Goal: Transaction & Acquisition: Purchase product/service

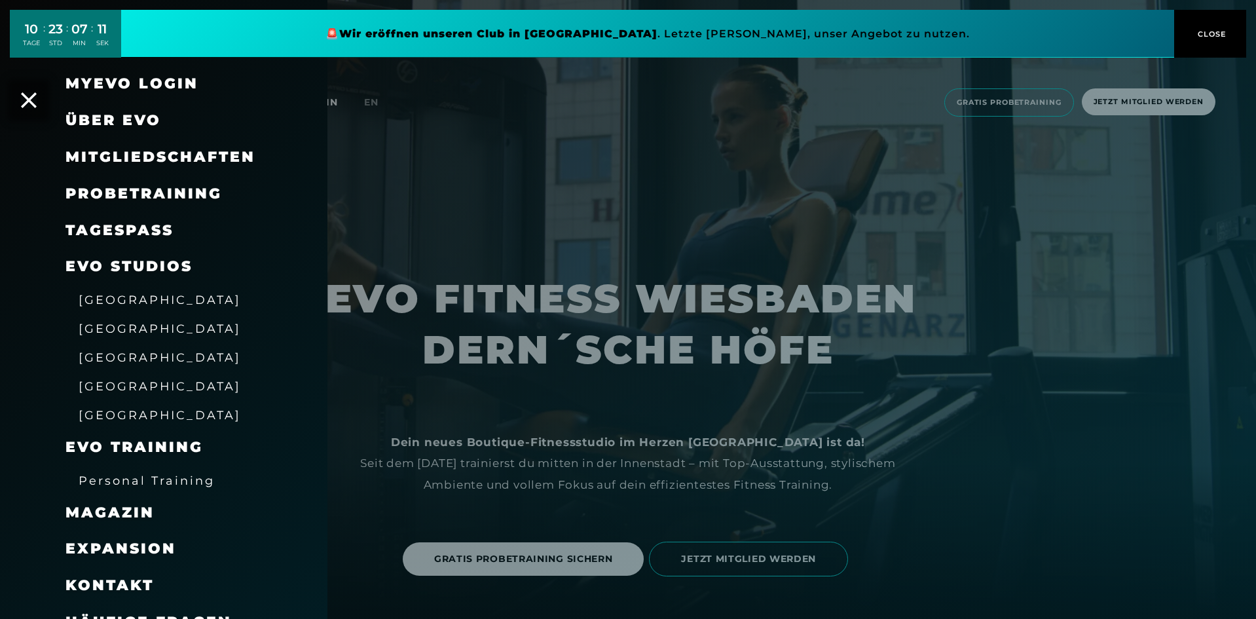
click at [443, 450] on div at bounding box center [628, 309] width 1256 height 619
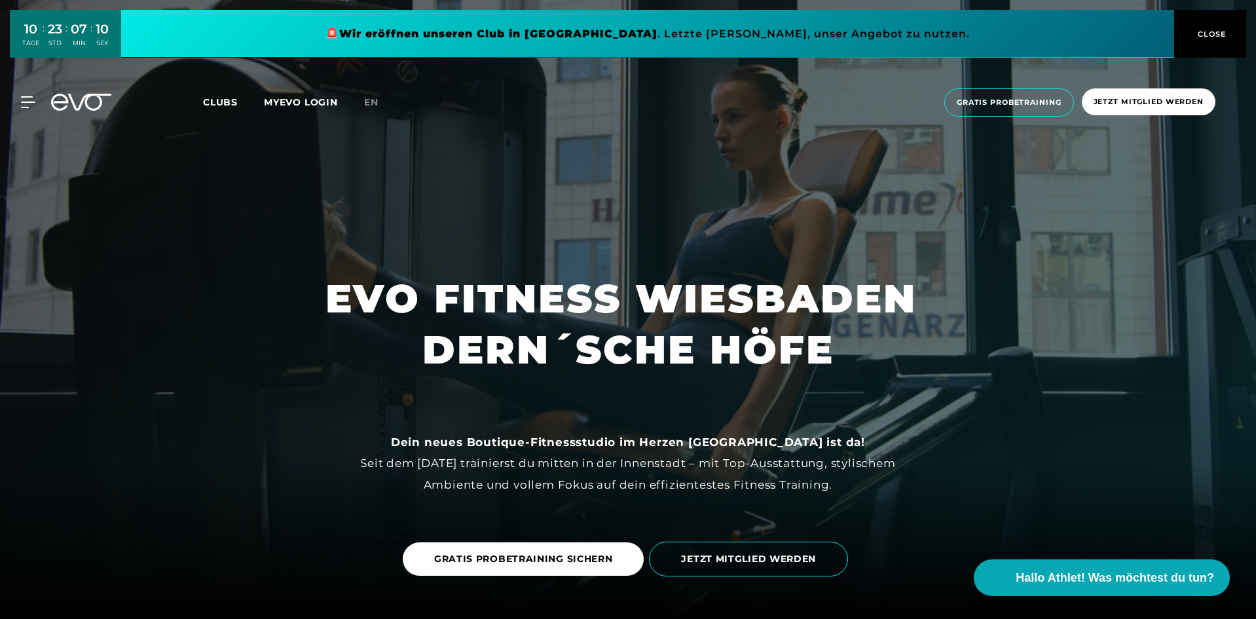
click at [16, 95] on div "MyEVO Login Über EVO Mitgliedschaften Probetraining TAGESPASS EVO Studios [GEOG…" at bounding box center [628, 102] width 1251 height 49
drag, startPoint x: 22, startPoint y: 100, endPoint x: 24, endPoint y: 108, distance: 8.9
click at [22, 100] on icon at bounding box center [28, 102] width 14 height 12
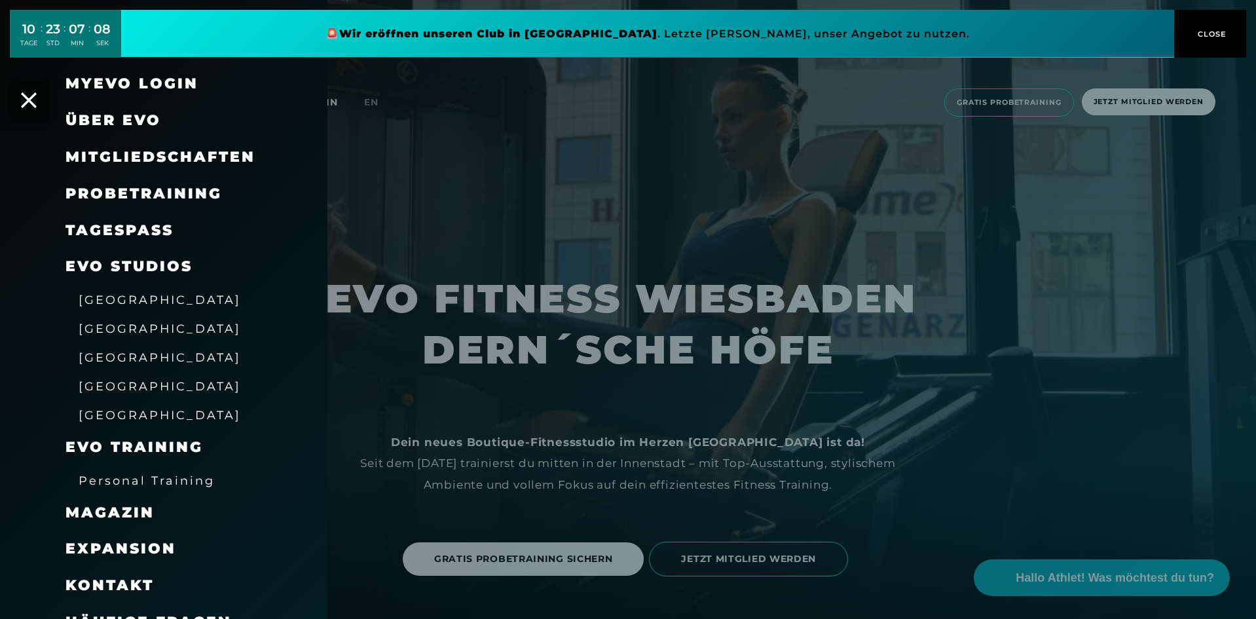
click at [132, 413] on span "[GEOGRAPHIC_DATA]" at bounding box center [160, 415] width 162 height 14
click at [141, 121] on span "Über EVO" at bounding box center [113, 120] width 96 height 18
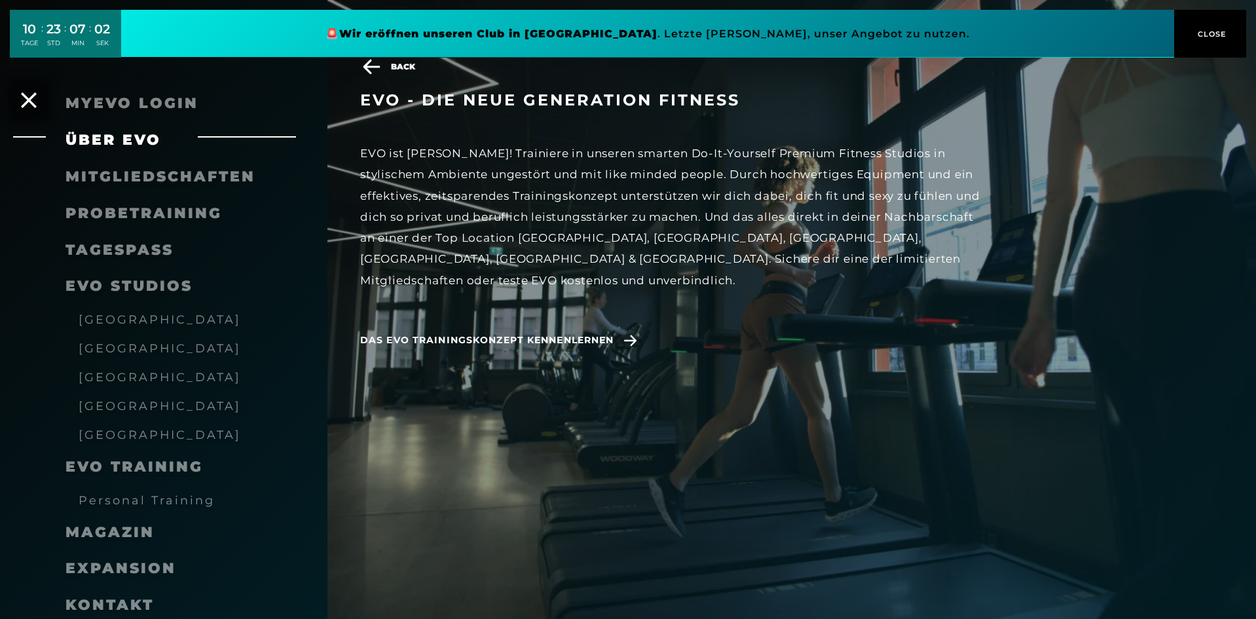
click at [149, 500] on span "Personal Training" at bounding box center [147, 500] width 136 height 14
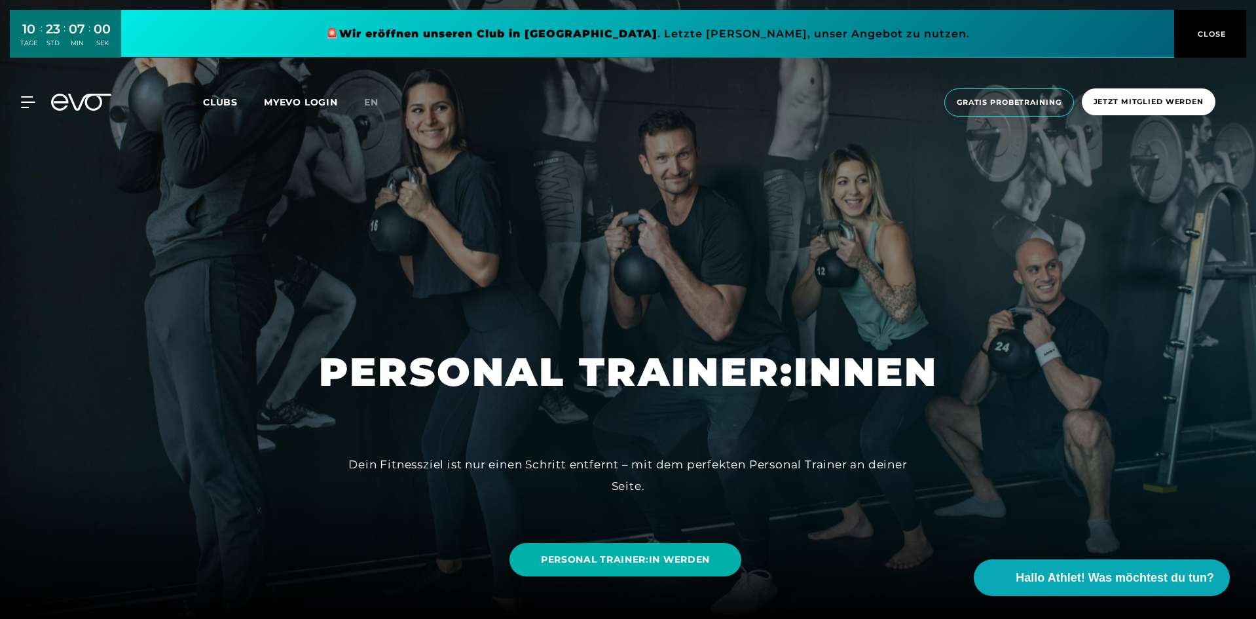
click at [0, 98] on div "MyEVO Login Über EVO Mitgliedschaften Probetraining TAGESPASS EVO Studios [GEOG…" at bounding box center [628, 102] width 1256 height 70
click at [9, 109] on div "MyEVO Login Über EVO Mitgliedschaften Probetraining TAGESPASS EVO Studios [GEOG…" at bounding box center [628, 102] width 1256 height 70
click at [27, 100] on icon at bounding box center [30, 102] width 19 height 12
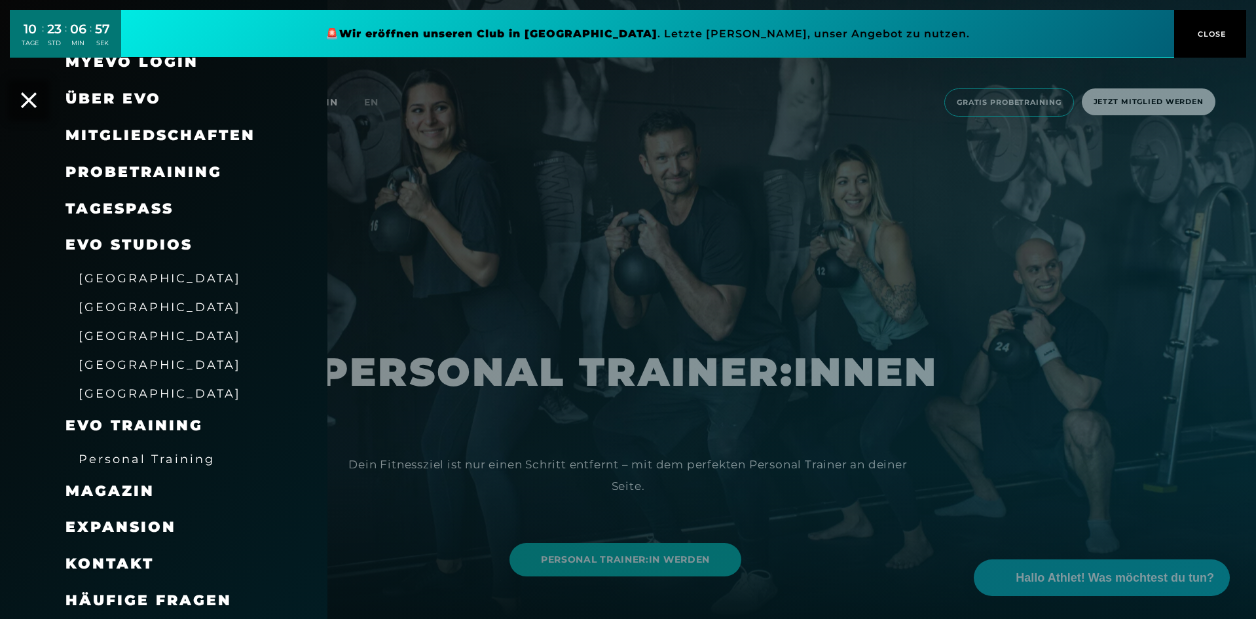
scroll to position [22, 0]
click at [149, 391] on span "[GEOGRAPHIC_DATA]" at bounding box center [160, 393] width 162 height 14
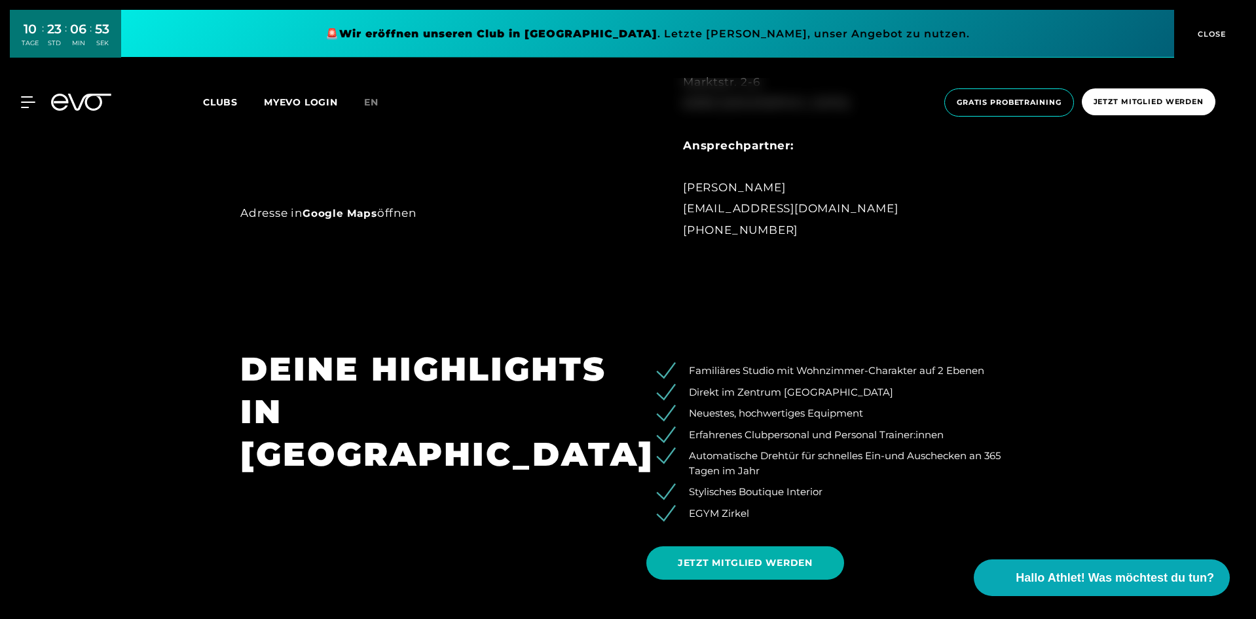
scroll to position [982, 0]
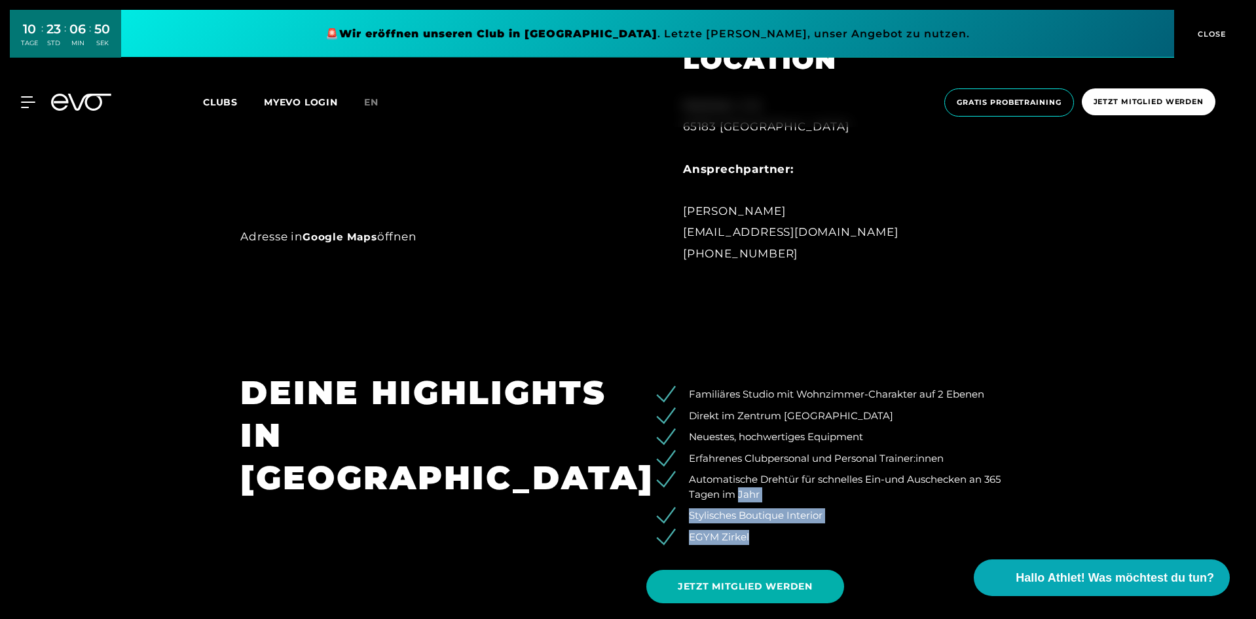
drag, startPoint x: 757, startPoint y: 534, endPoint x: 775, endPoint y: 507, distance: 32.1
click at [750, 506] on ul "Familiäres Studio mit Wohnzimmer-Charakter auf 2 Ebenen Direkt im Zentrum Wiesb…" at bounding box center [830, 465] width 369 height 157
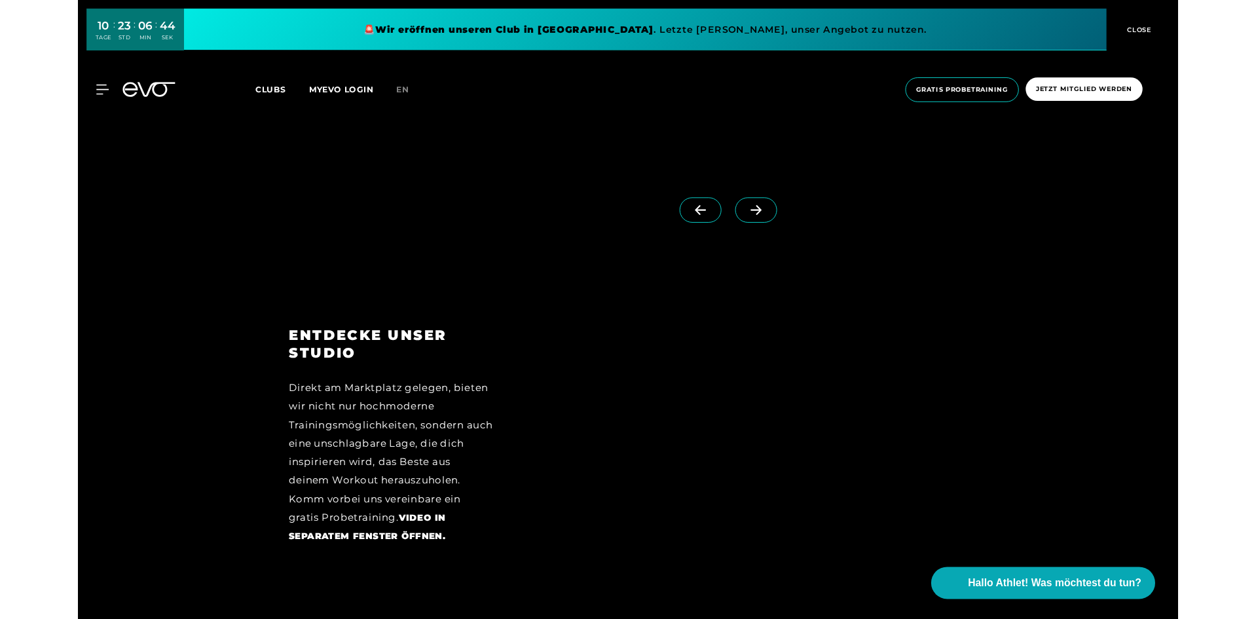
scroll to position [0, 0]
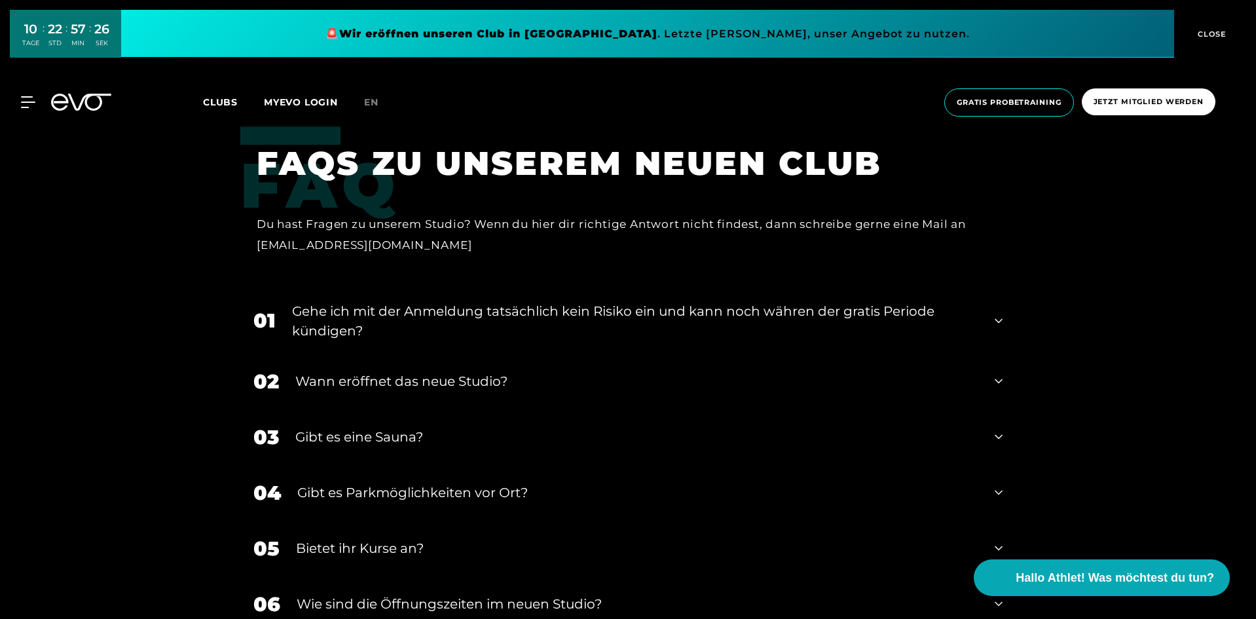
scroll to position [5370, 0]
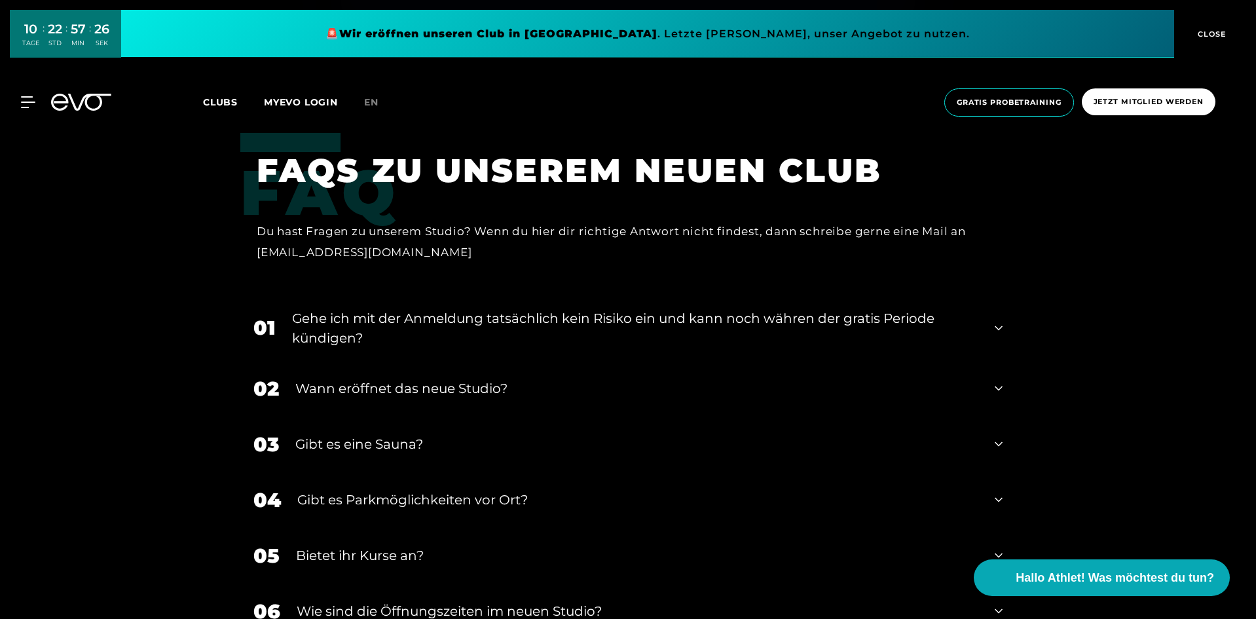
click at [401, 455] on div "03 Gibt es eine Sauna?" at bounding box center [627, 445] width 775 height 56
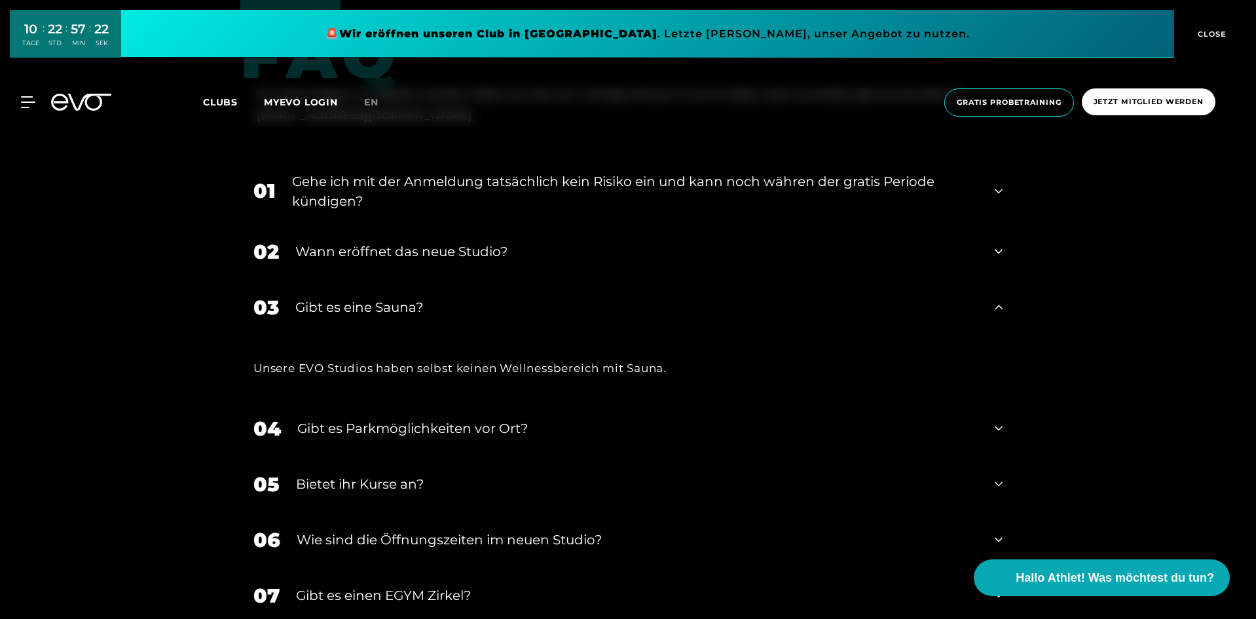
scroll to position [5501, 0]
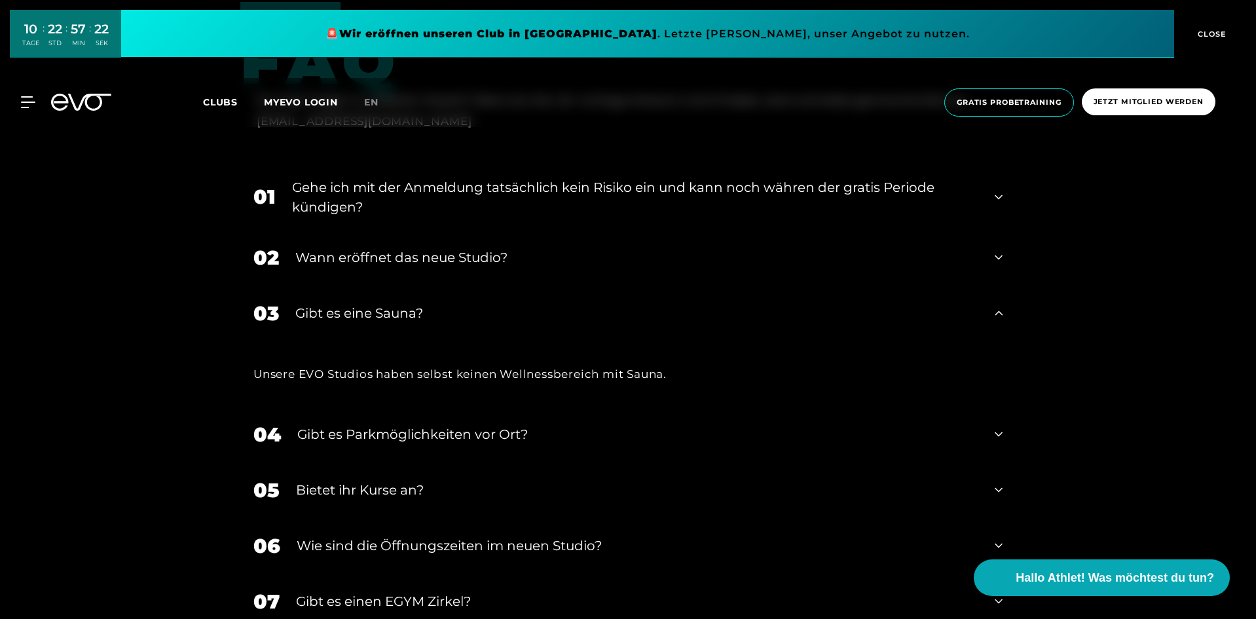
click at [355, 267] on div "Wann eröffnet das neue Studio?" at bounding box center [636, 258] width 683 height 20
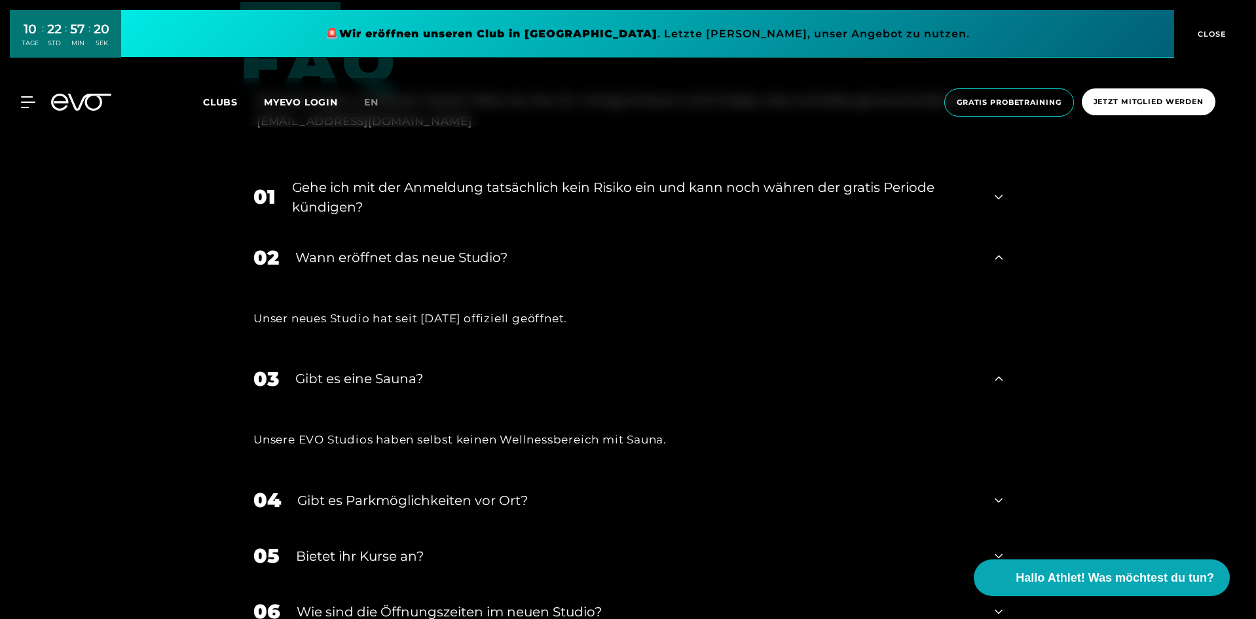
click at [411, 208] on div "Gehe ich mit der Anmeldung tatsächlich kein Risiko ein und kann noch währen der…" at bounding box center [635, 196] width 686 height 39
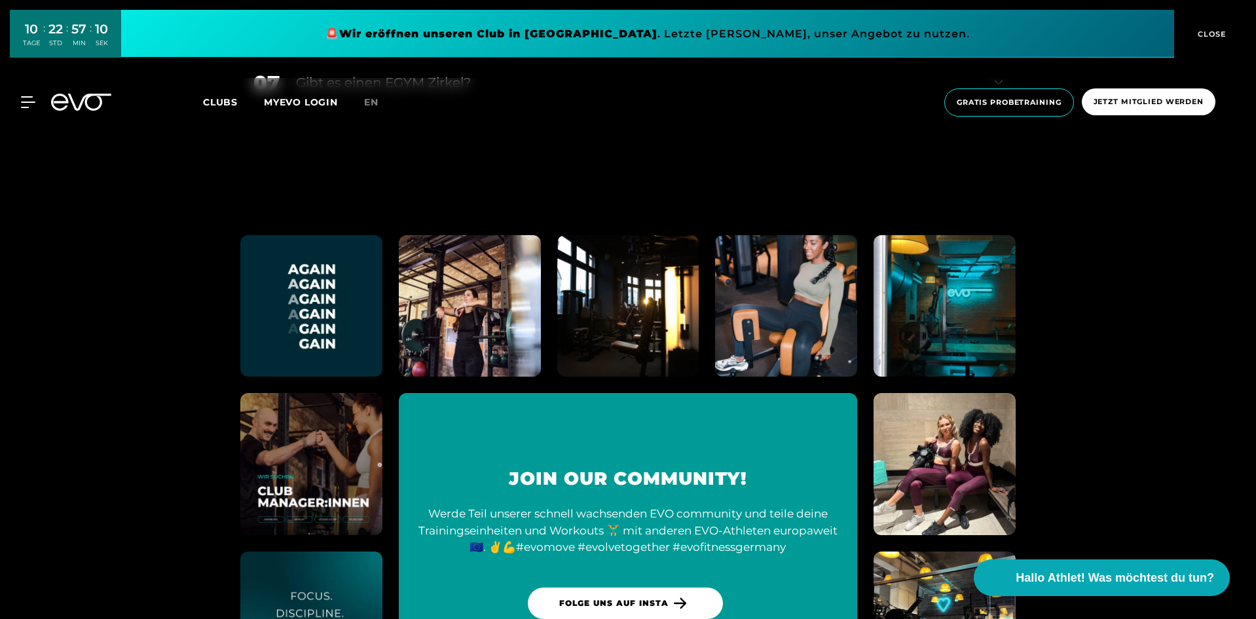
scroll to position [6287, 0]
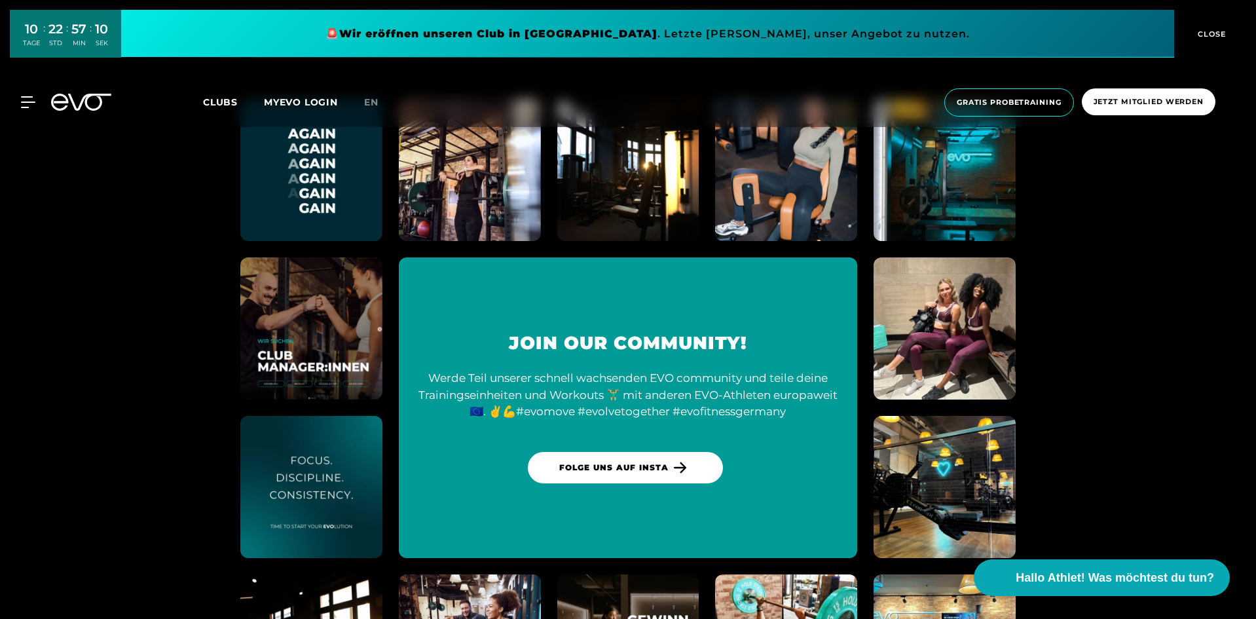
drag, startPoint x: 1142, startPoint y: 110, endPoint x: 1137, endPoint y: 122, distance: 12.9
click at [1142, 110] on span "Jetzt Mitglied werden" at bounding box center [1149, 101] width 134 height 27
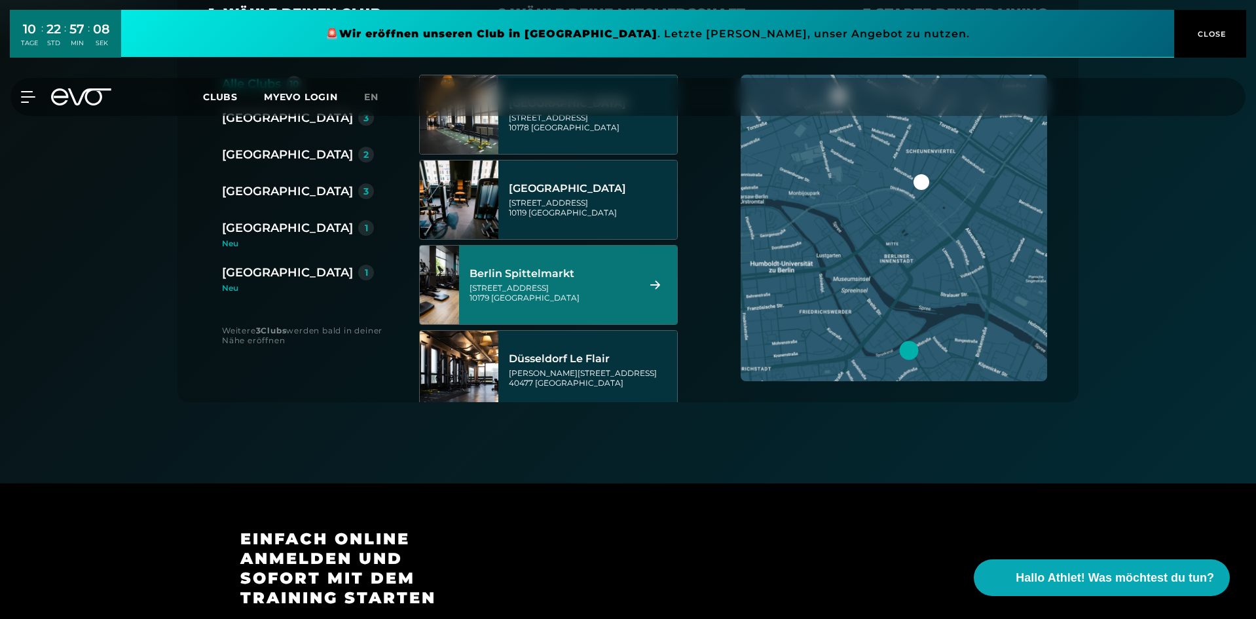
scroll to position [262, 0]
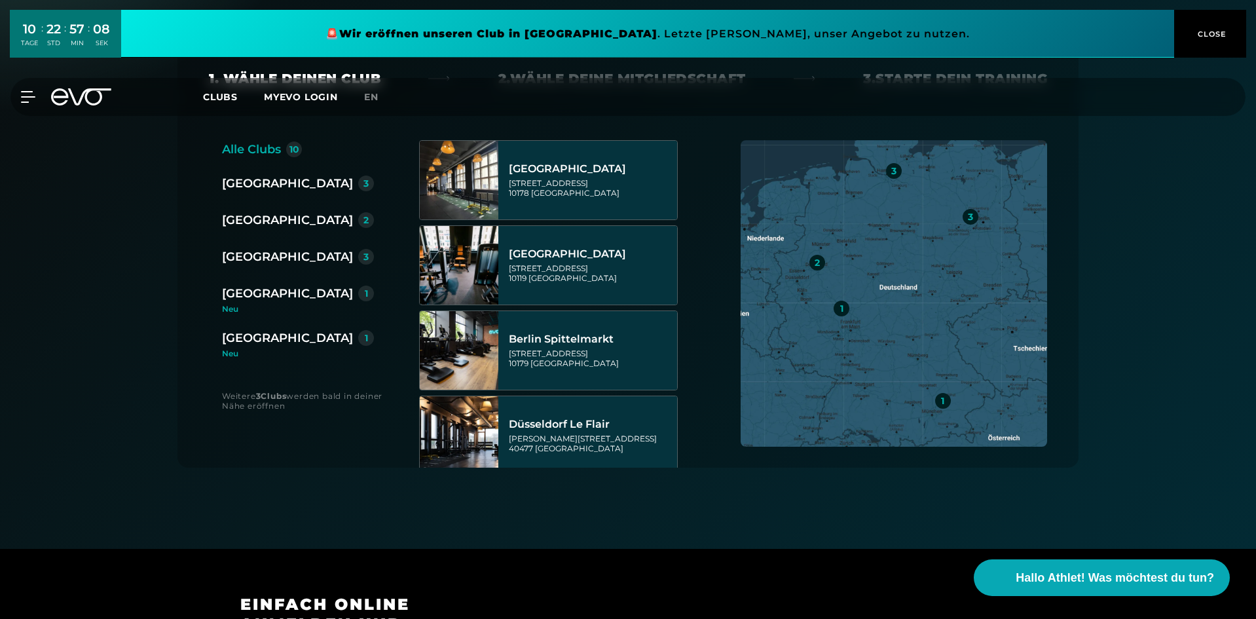
click at [265, 337] on div "[GEOGRAPHIC_DATA]" at bounding box center [287, 338] width 131 height 18
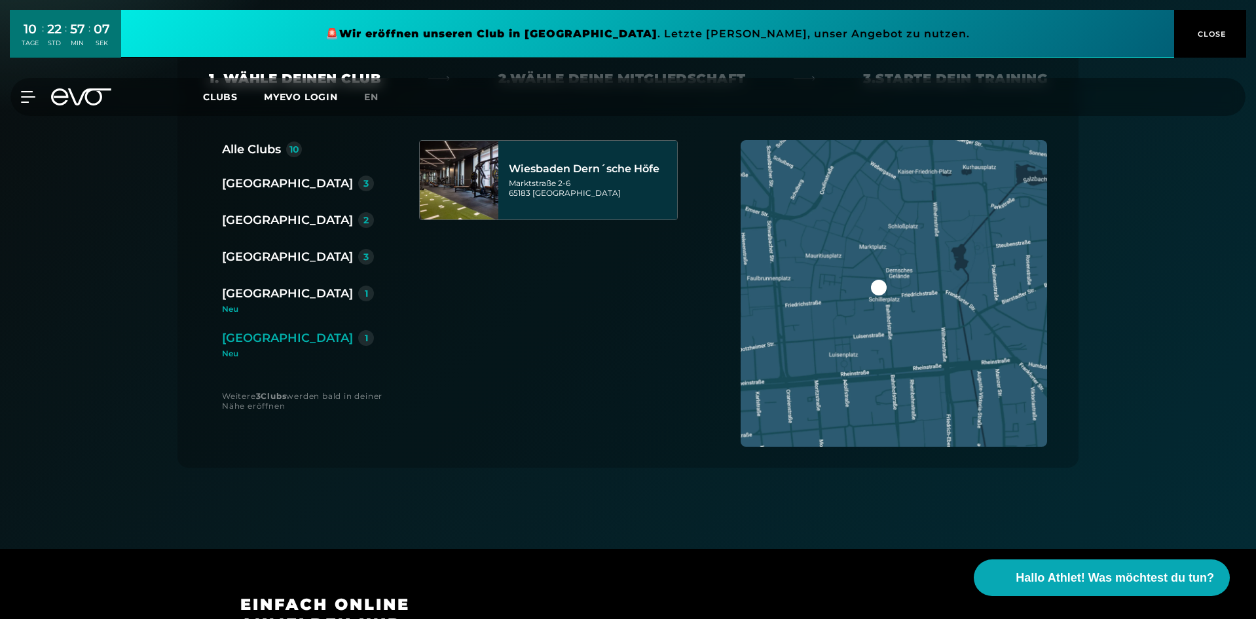
click at [572, 201] on div "Wiesbaden Dern´sche Höfe Marktstraße 2-6 65183 Wiesbaden" at bounding box center [591, 180] width 164 height 58
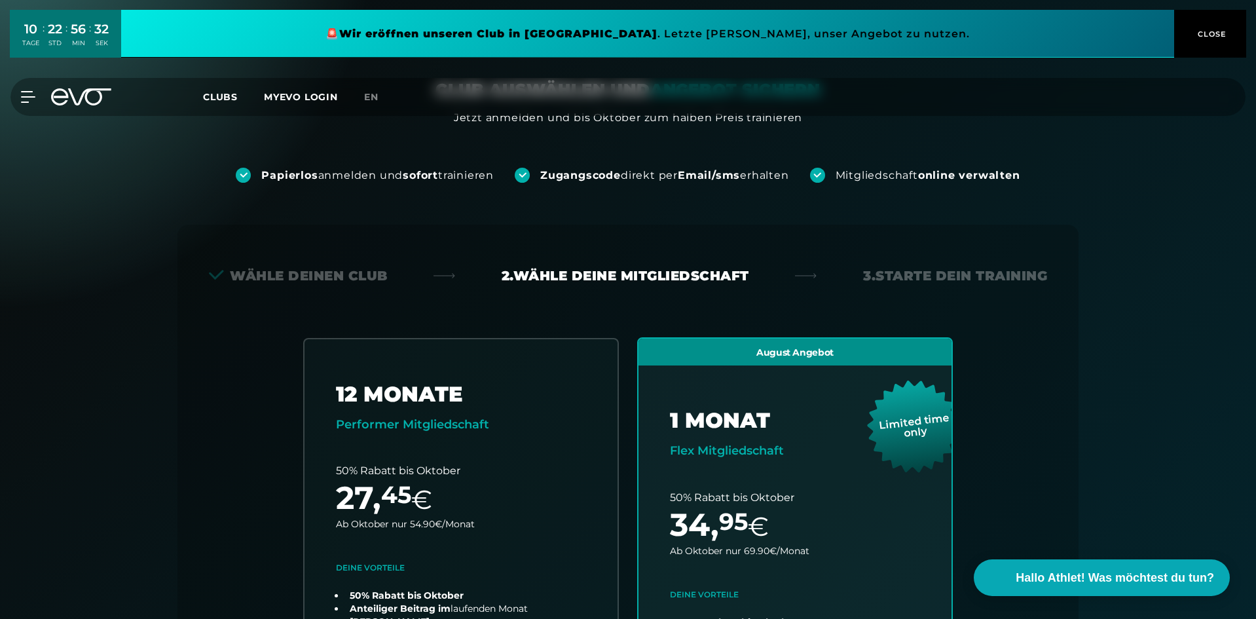
scroll to position [0, 0]
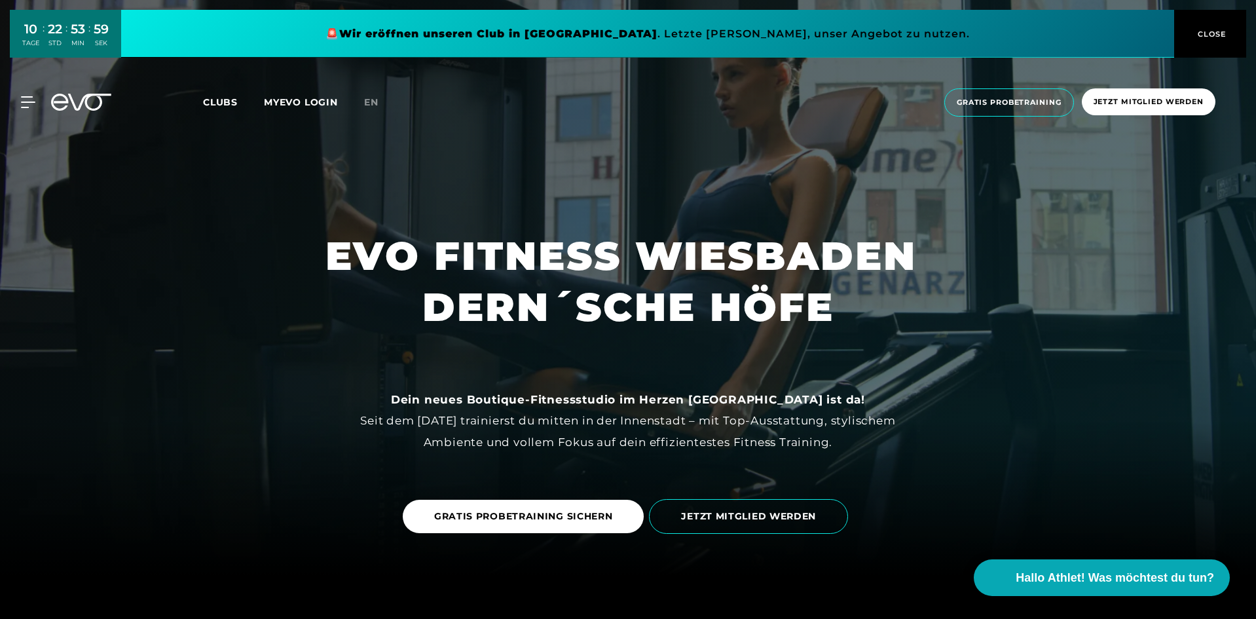
scroll to position [65, 0]
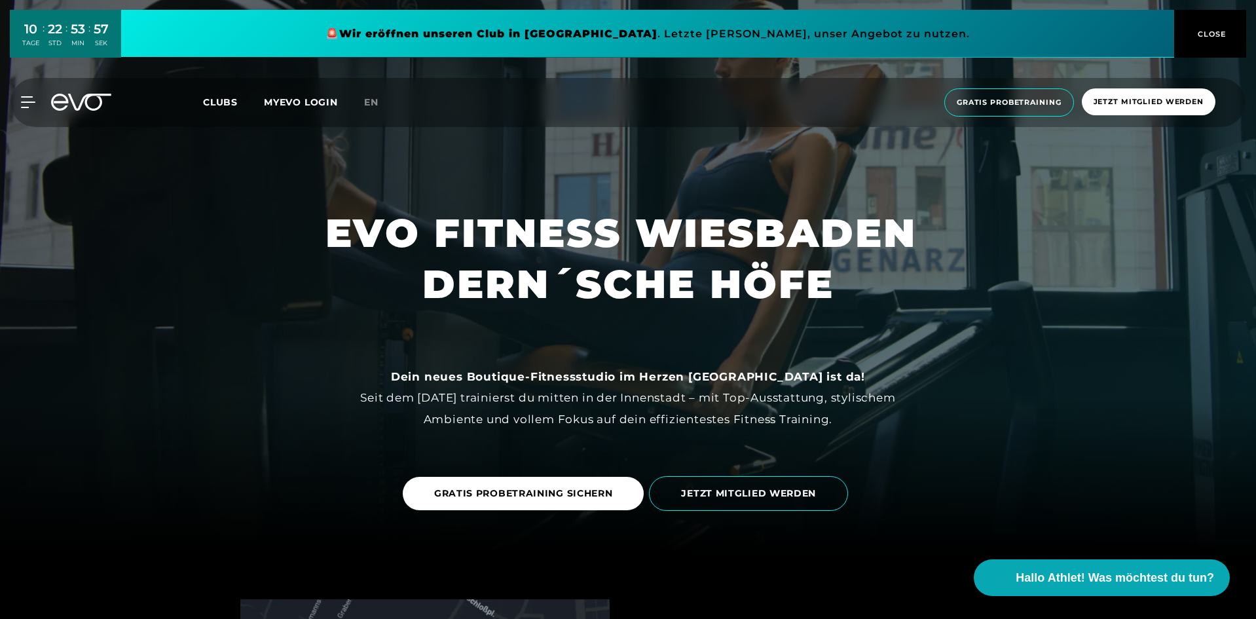
drag, startPoint x: 47, startPoint y: 102, endPoint x: 36, endPoint y: 102, distance: 11.2
click at [45, 102] on div at bounding box center [81, 102] width 76 height 17
click at [28, 102] on icon at bounding box center [31, 102] width 18 height 10
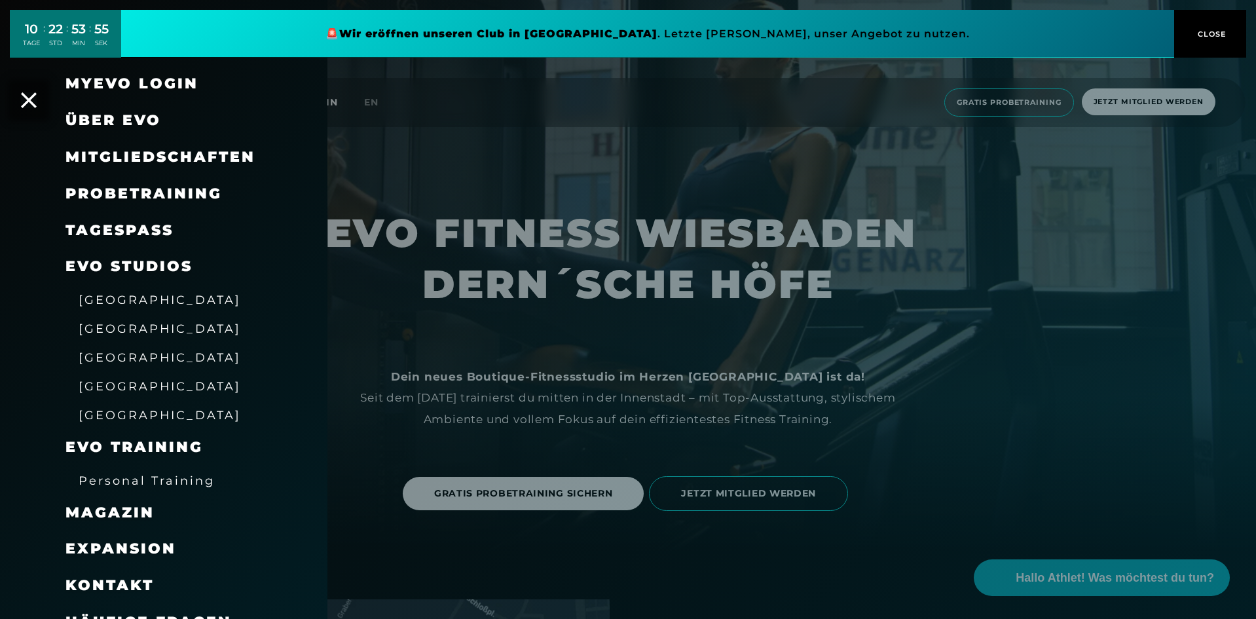
click at [155, 416] on span "[GEOGRAPHIC_DATA]" at bounding box center [160, 415] width 162 height 14
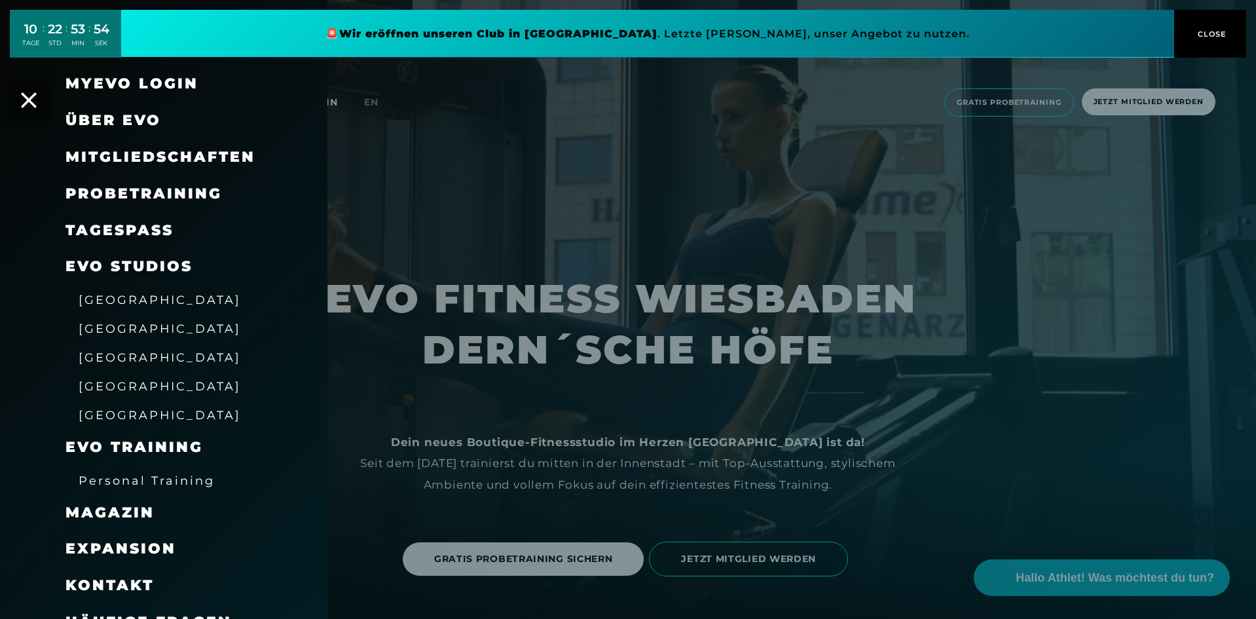
drag, startPoint x: 838, startPoint y: 388, endPoint x: 846, endPoint y: 385, distance: 9.1
click at [838, 388] on div at bounding box center [628, 309] width 1256 height 619
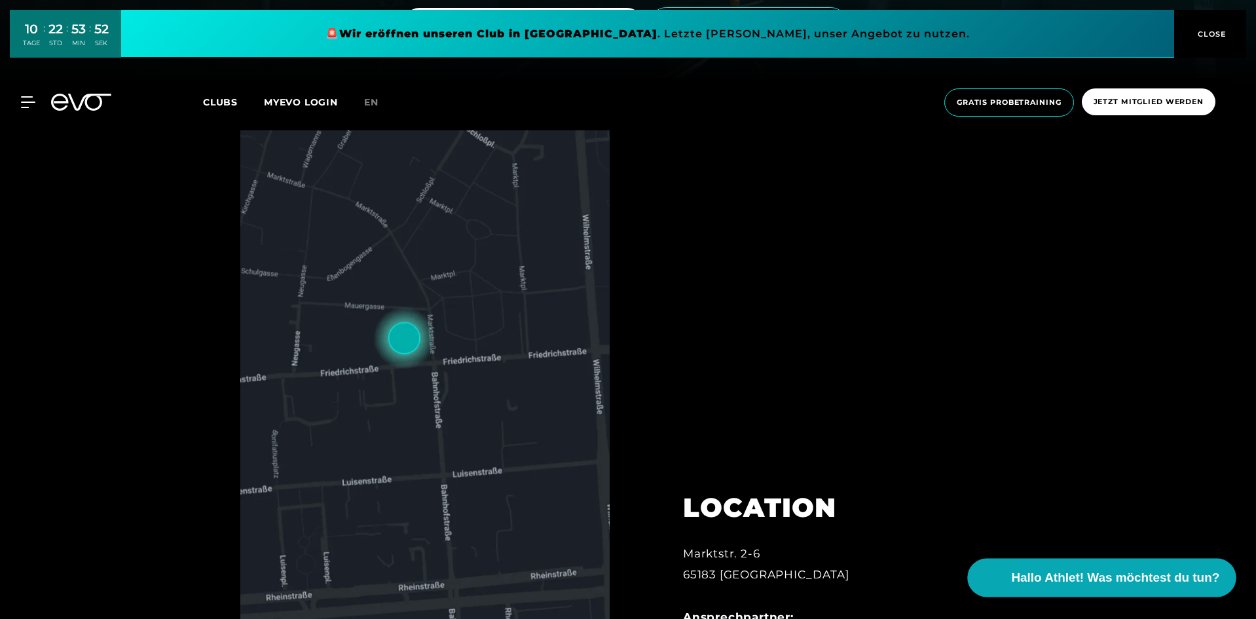
scroll to position [720, 0]
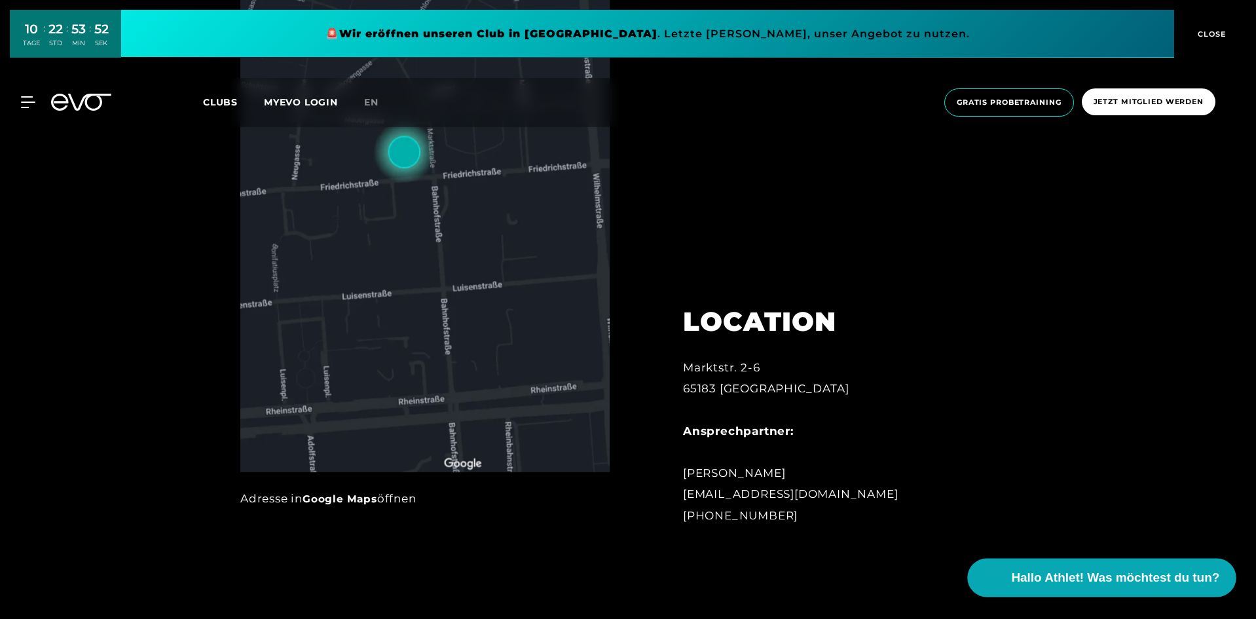
click at [1115, 575] on span "Hallo Athlet! Was möchtest du tun?" at bounding box center [1116, 577] width 208 height 18
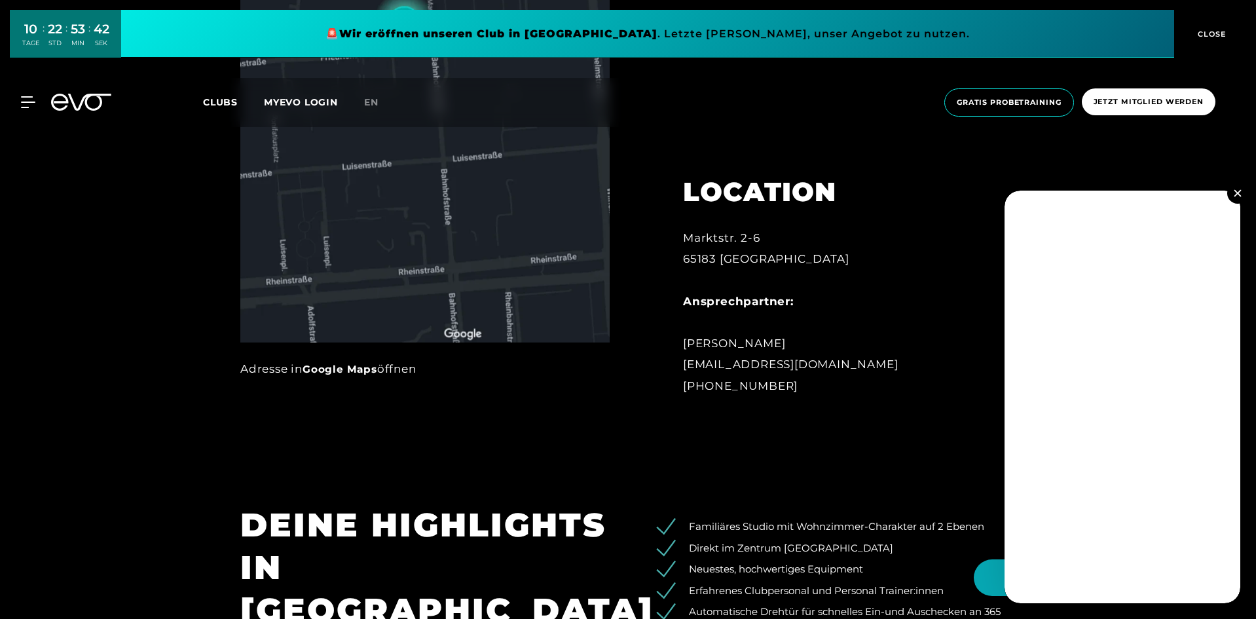
scroll to position [851, 0]
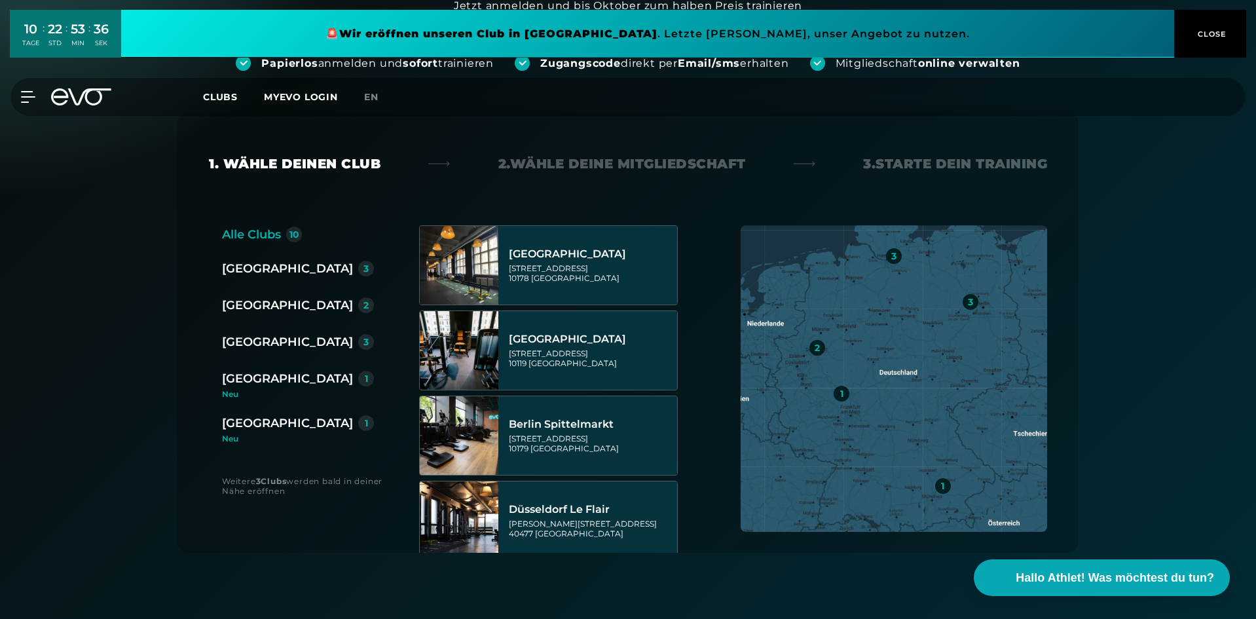
scroll to position [196, 0]
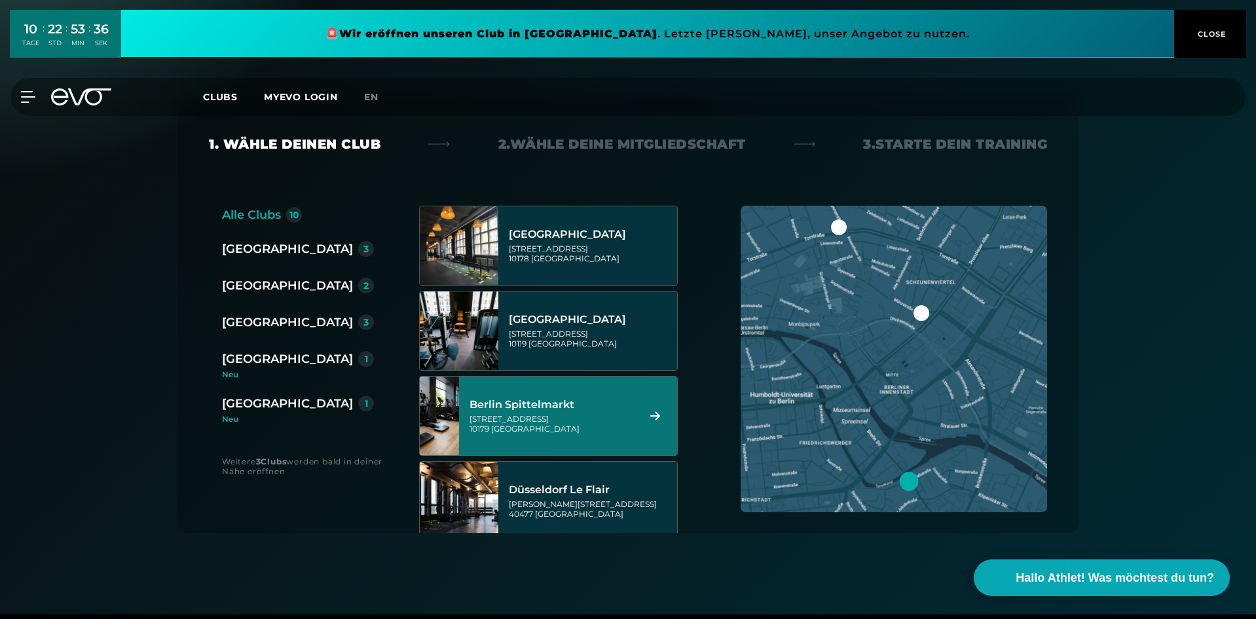
click at [311, 409] on div "Wiesbaden 1" at bounding box center [298, 403] width 152 height 18
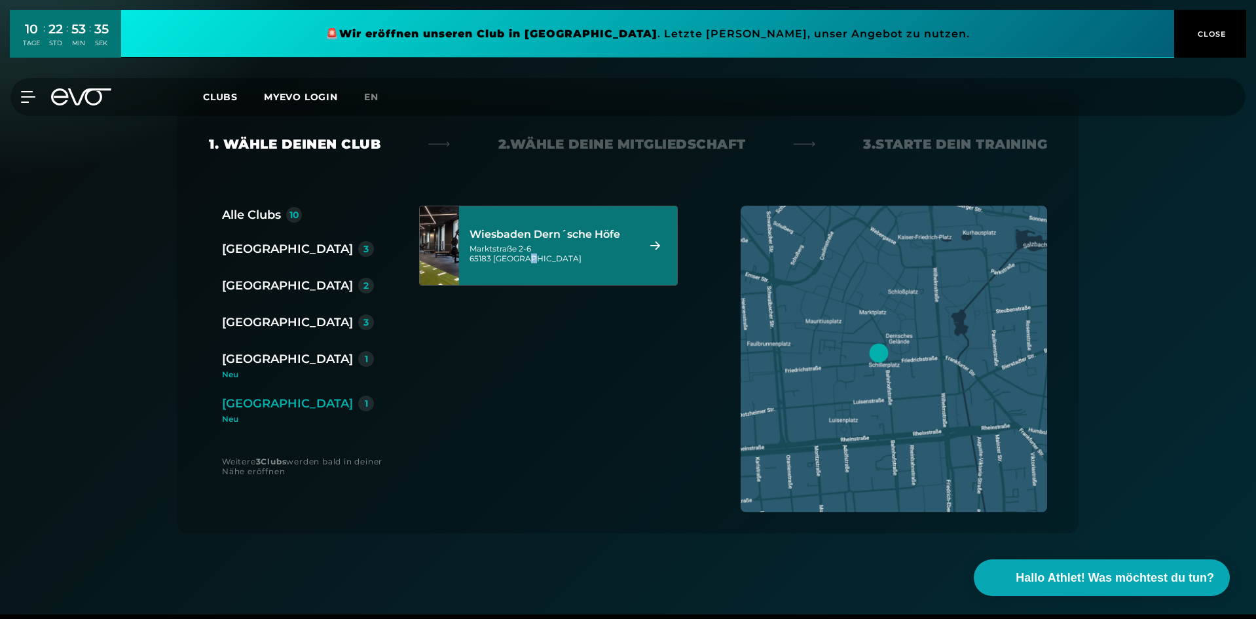
click at [563, 265] on div "Wiesbaden Dern´sche Höfe Marktstraße 2-6 65183 Wiesbaden" at bounding box center [552, 246] width 164 height 58
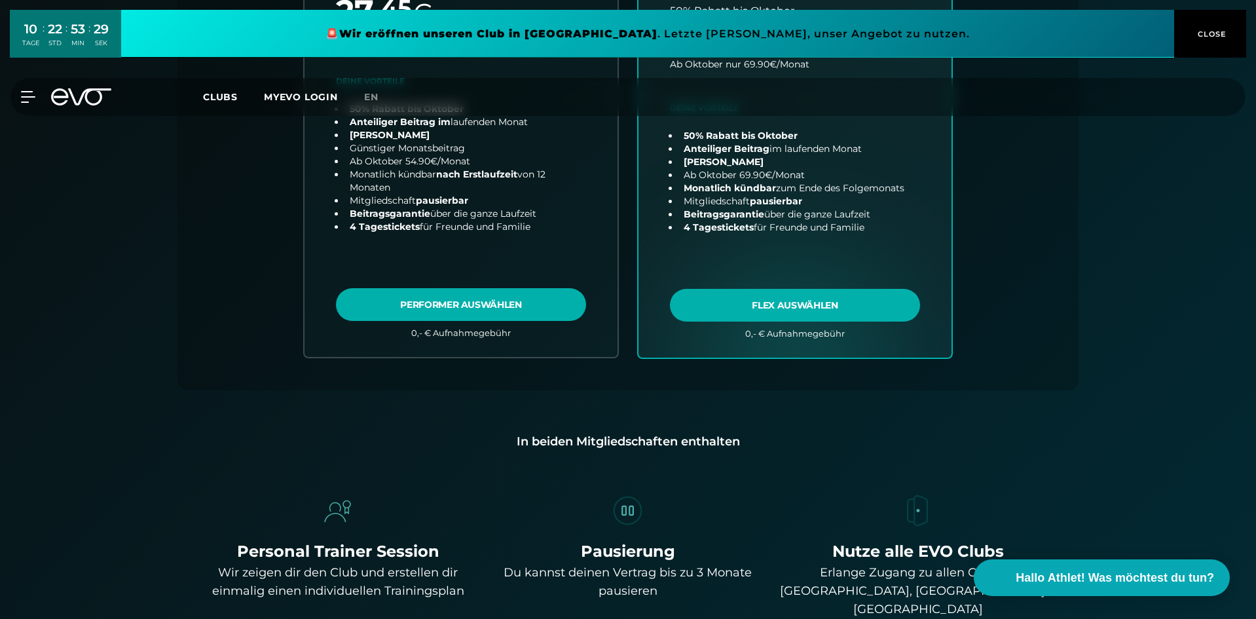
scroll to position [748, 0]
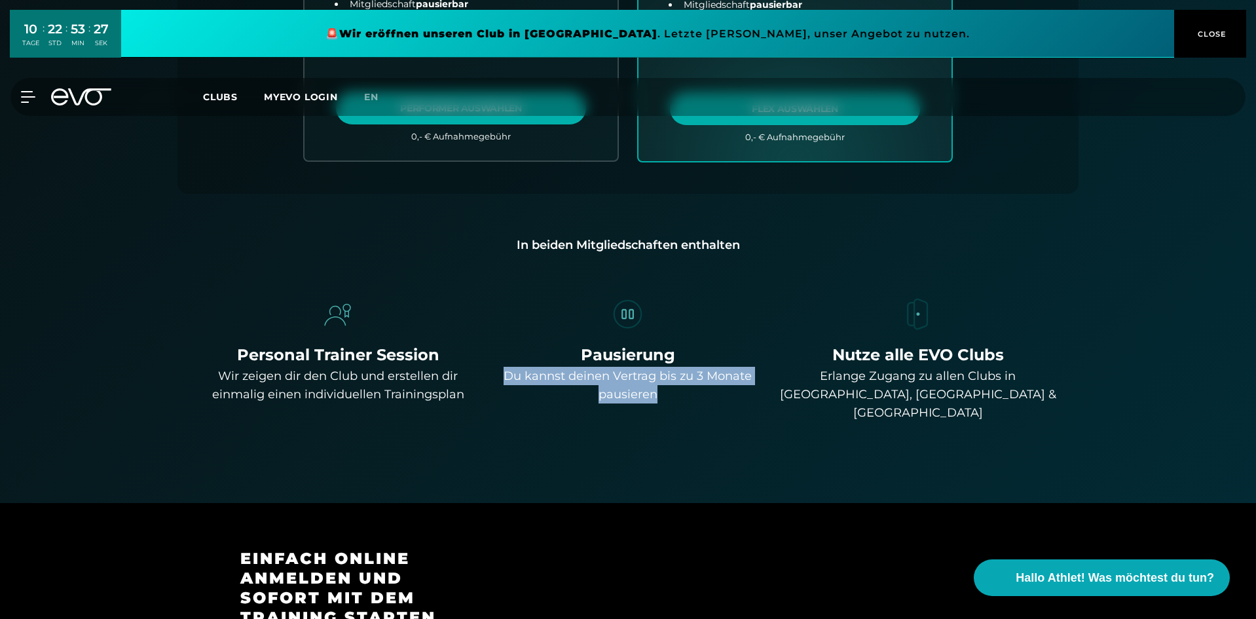
drag, startPoint x: 502, startPoint y: 378, endPoint x: 702, endPoint y: 398, distance: 200.8
click at [702, 398] on div "Du kannst deinen Vertrag bis zu 3 Monate pausieren" at bounding box center [629, 385] width 280 height 37
drag, startPoint x: 842, startPoint y: 398, endPoint x: 838, endPoint y: 392, distance: 6.7
click at [842, 398] on div "Erlange Zugang zu allen Clubs in Düsseldorf, Hamburg & Berlin" at bounding box center [918, 394] width 280 height 55
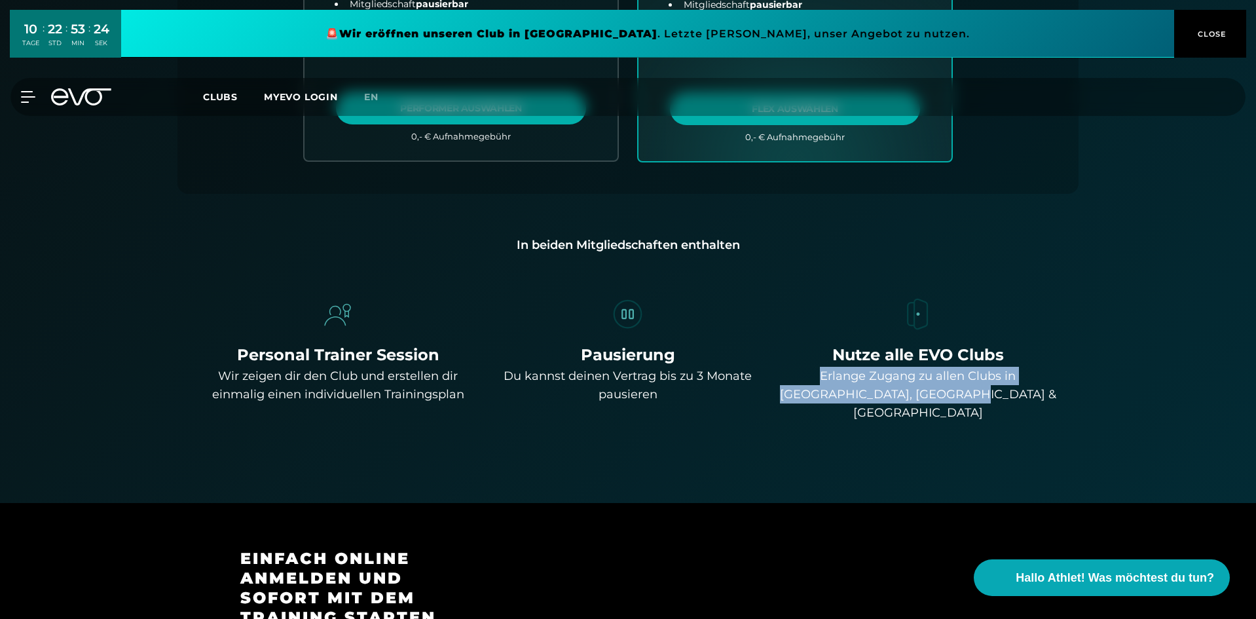
drag, startPoint x: 780, startPoint y: 371, endPoint x: 970, endPoint y: 409, distance: 193.7
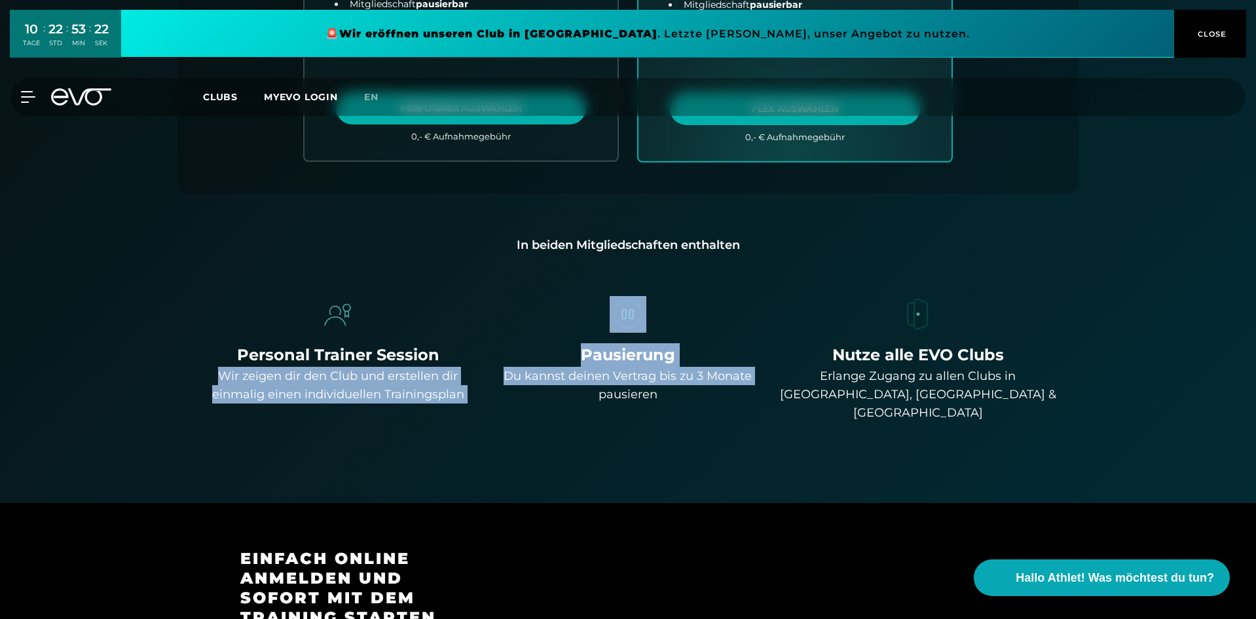
drag, startPoint x: 214, startPoint y: 373, endPoint x: 485, endPoint y: 406, distance: 272.4
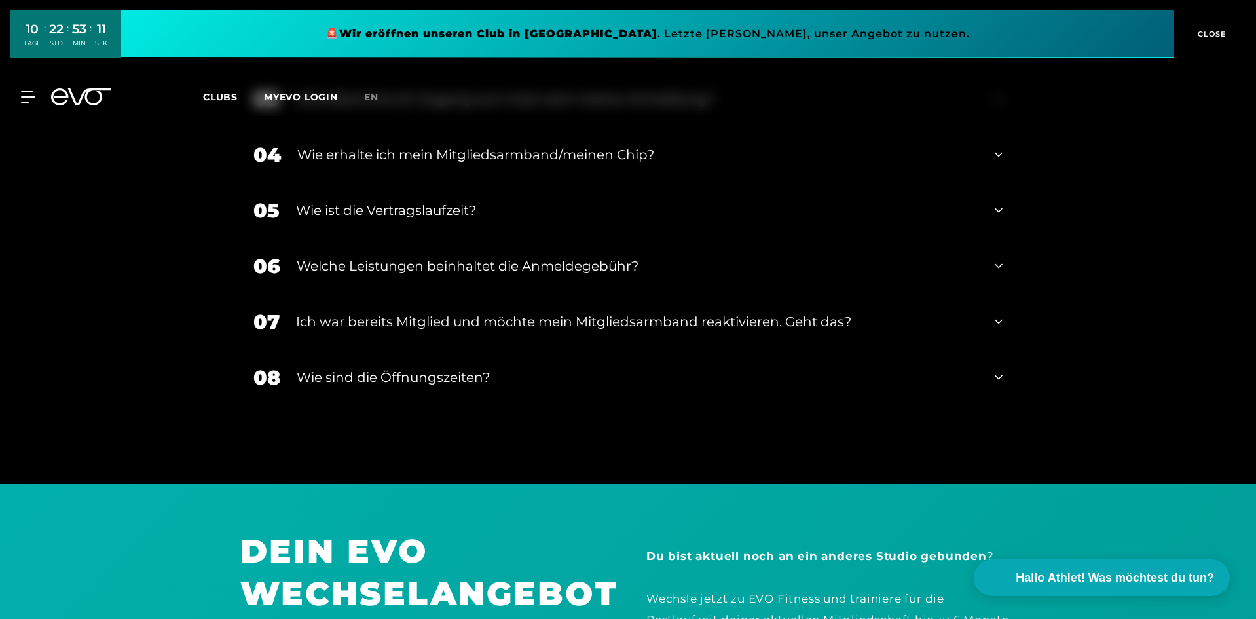
scroll to position [2385, 0]
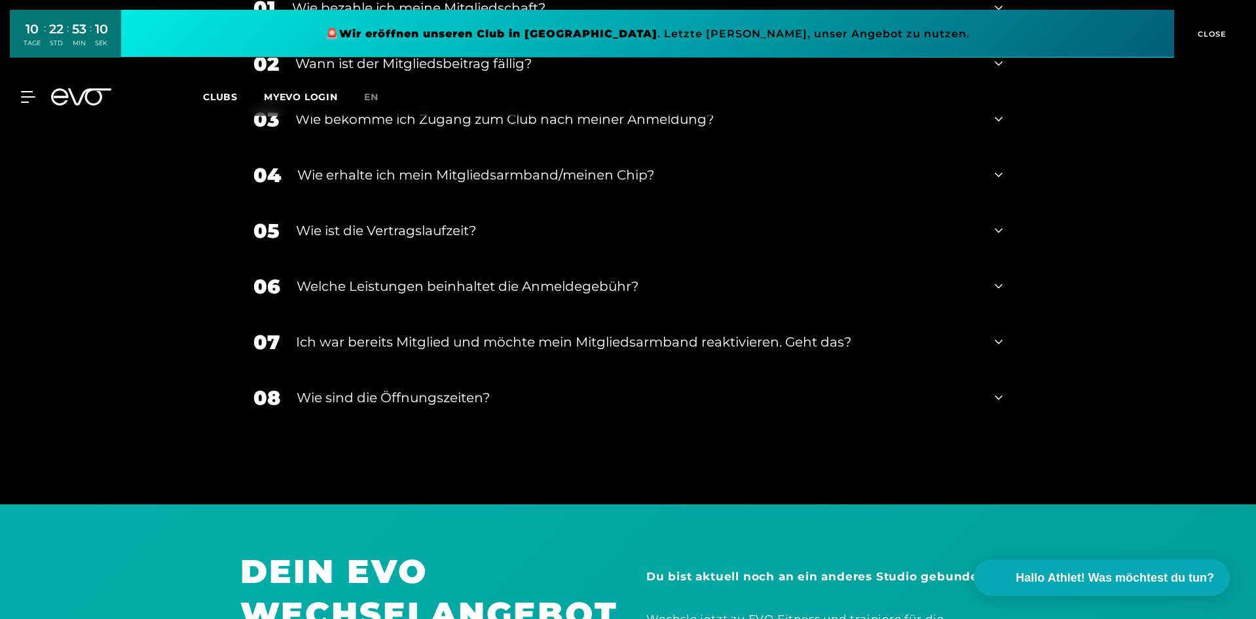
click at [404, 276] on div "Welche Leistungen beinhaltet die Anmeldegebühr?" at bounding box center [638, 286] width 682 height 20
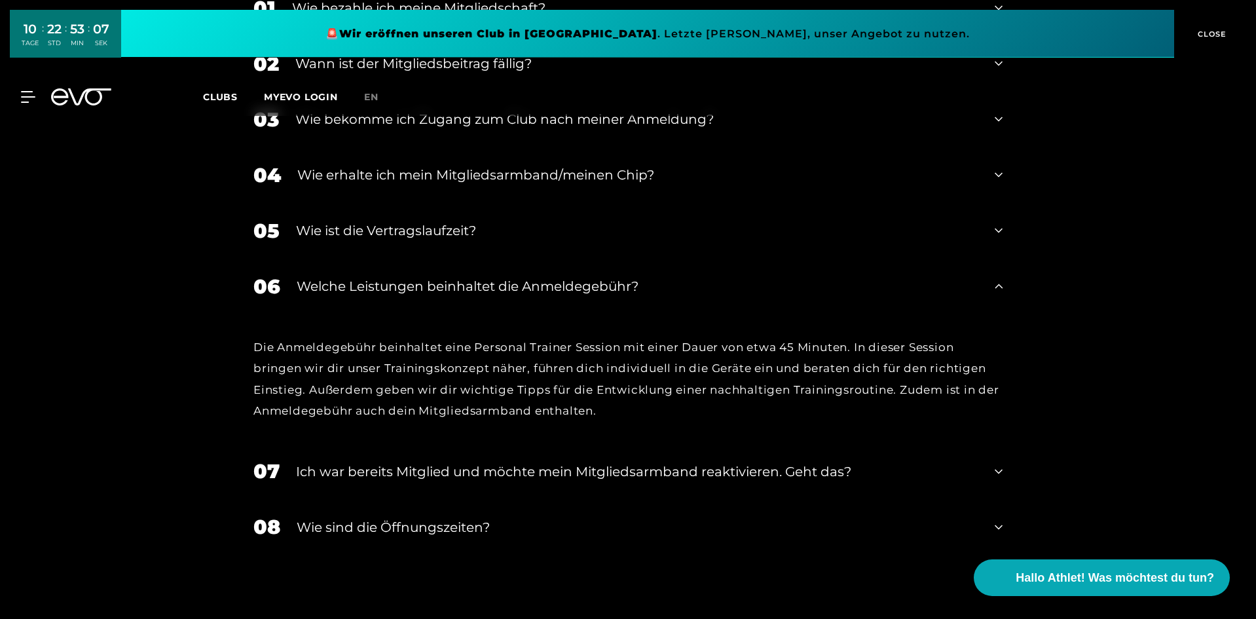
drag, startPoint x: 372, startPoint y: 272, endPoint x: 375, endPoint y: 283, distance: 10.8
click at [372, 276] on div "Welche Leistungen beinhaltet die Anmeldegebühr?" at bounding box center [638, 286] width 682 height 20
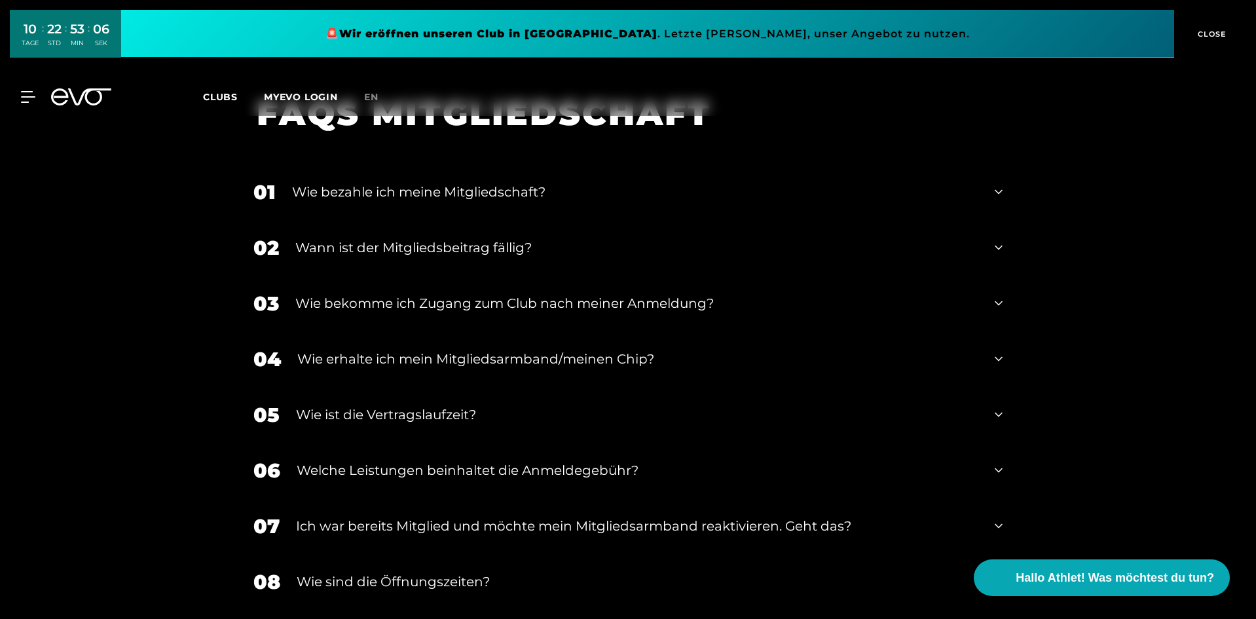
scroll to position [2189, 0]
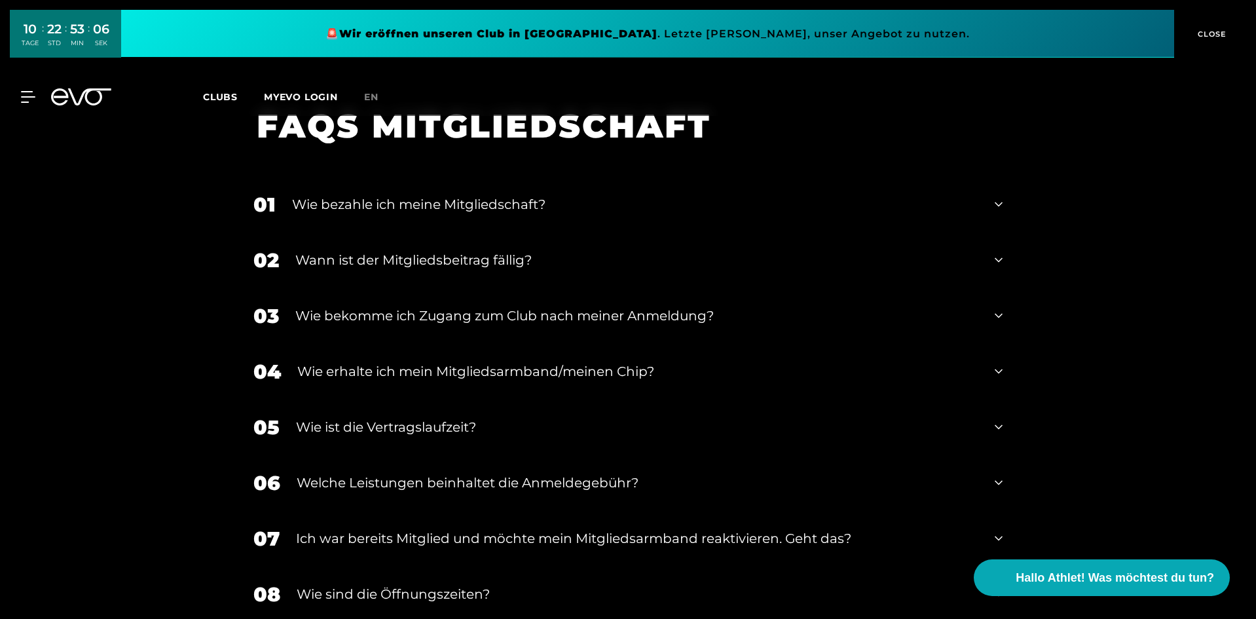
click at [358, 250] on div "Wann ist der Mitgliedsbeitrag fällig?" at bounding box center [636, 260] width 683 height 20
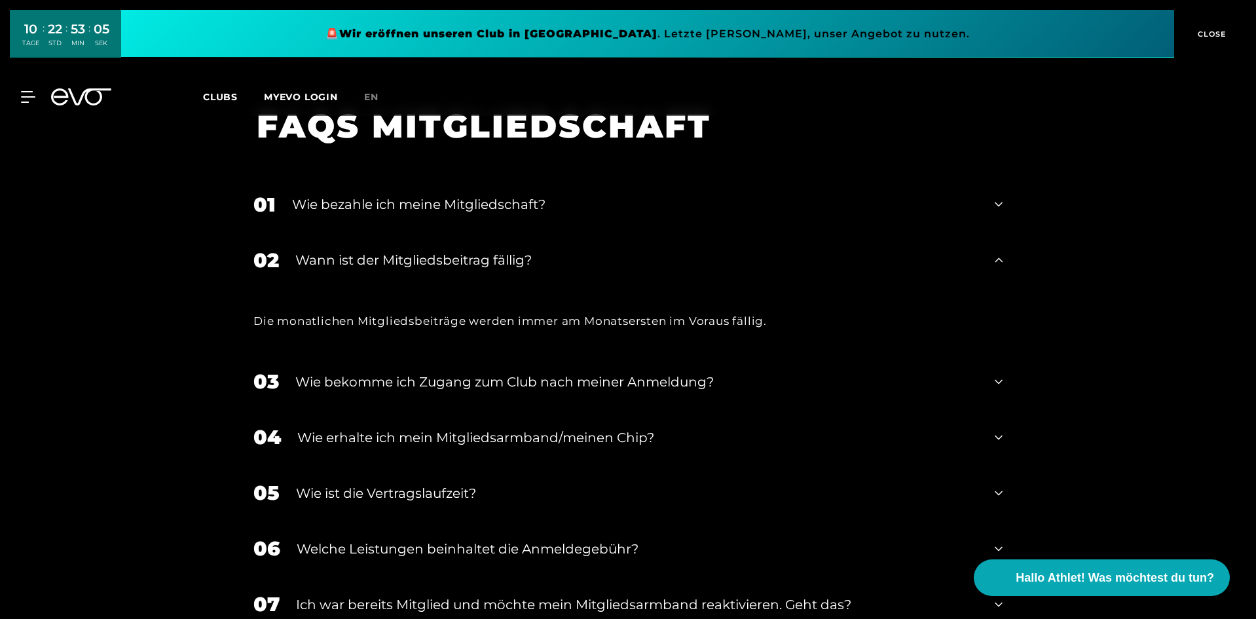
click at [392, 250] on div "Wann ist der Mitgliedsbeitrag fällig?" at bounding box center [636, 260] width 683 height 20
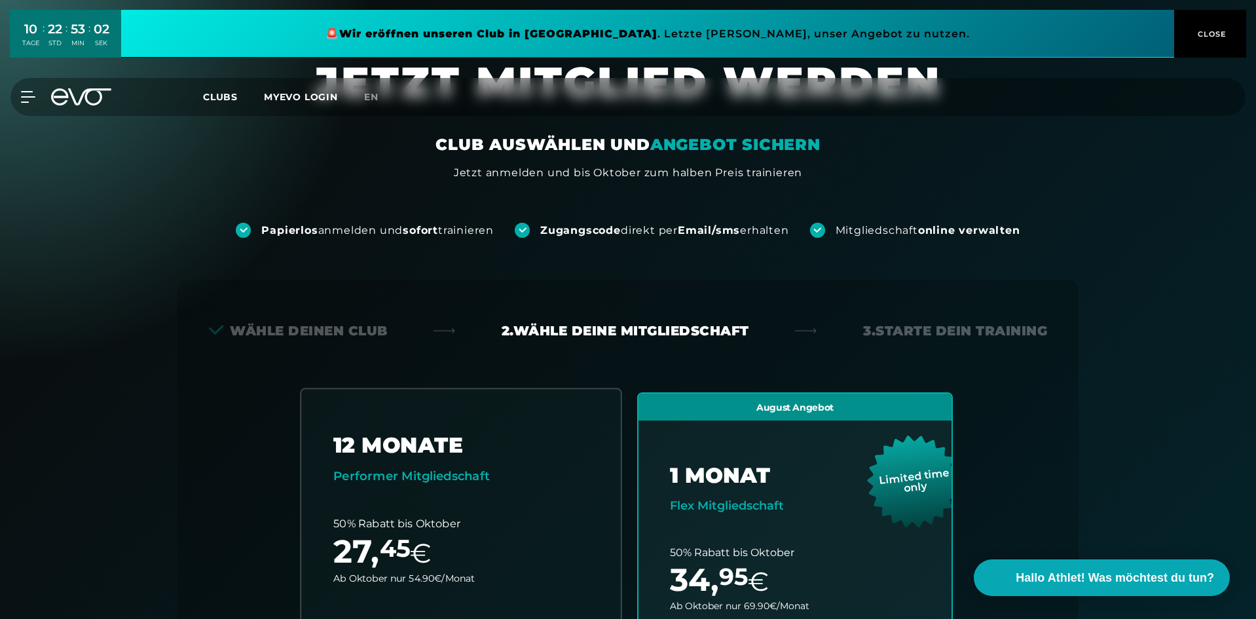
scroll to position [0, 0]
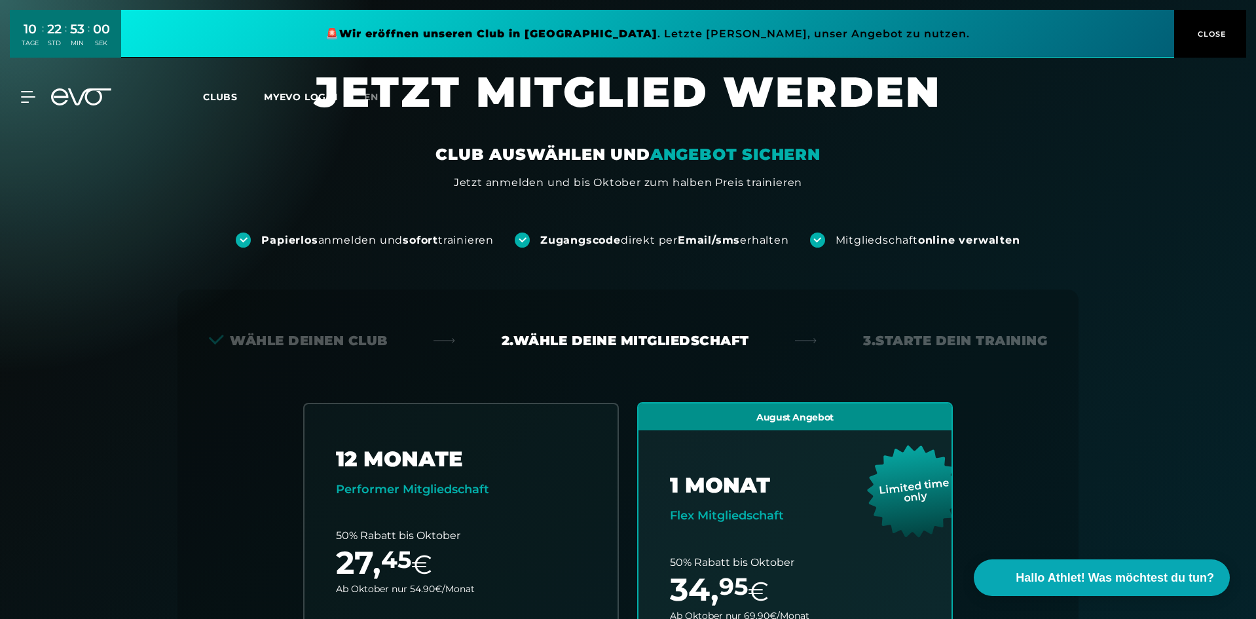
drag, startPoint x: 978, startPoint y: 340, endPoint x: 948, endPoint y: 344, distance: 30.4
click at [978, 340] on div "3. Starte dein Training" at bounding box center [955, 340] width 184 height 18
